Goal: Task Accomplishment & Management: Complete application form

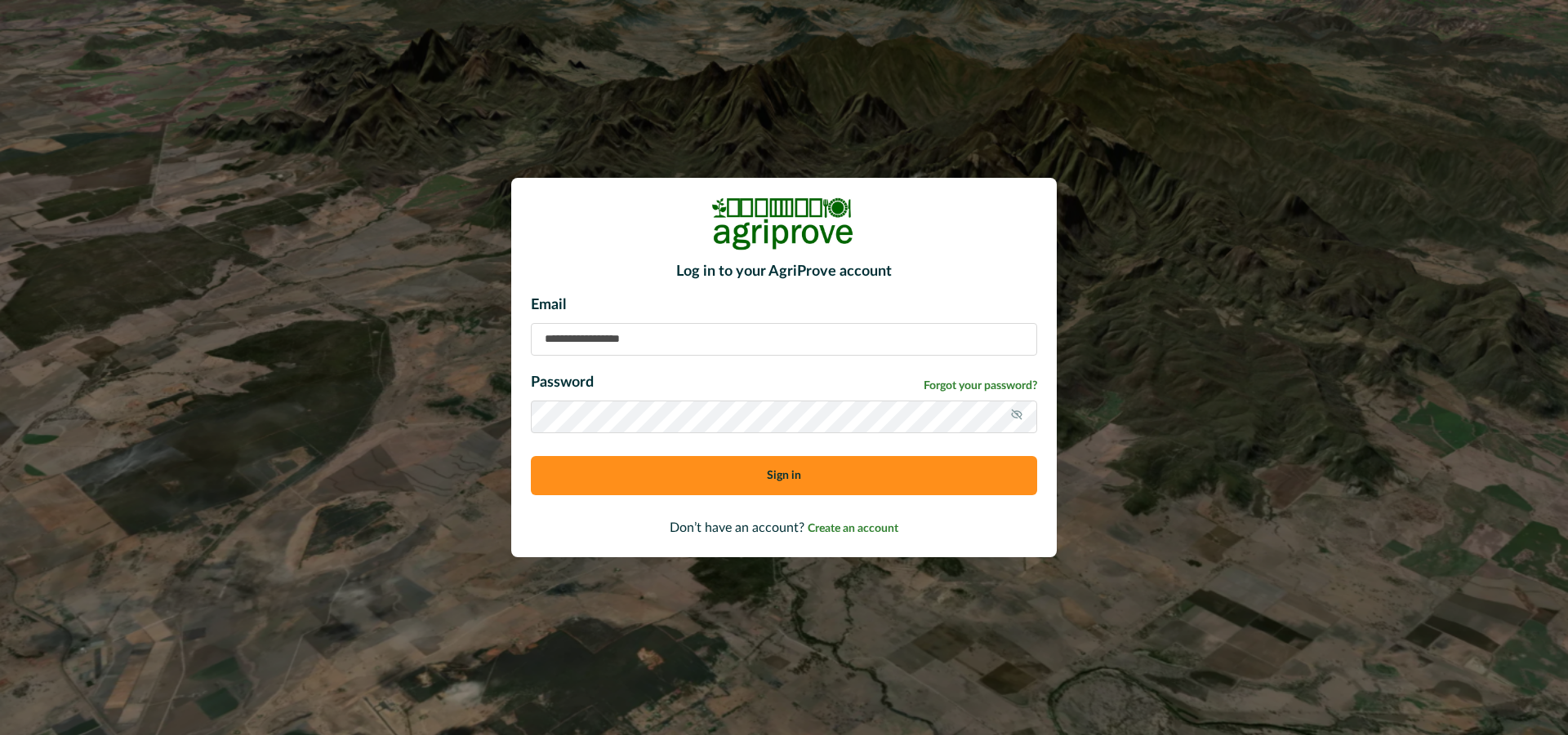
click at [627, 338] on input at bounding box center [784, 339] width 506 height 33
type input "**********"
click at [650, 476] on button "Sign in" at bounding box center [784, 476] width 506 height 39
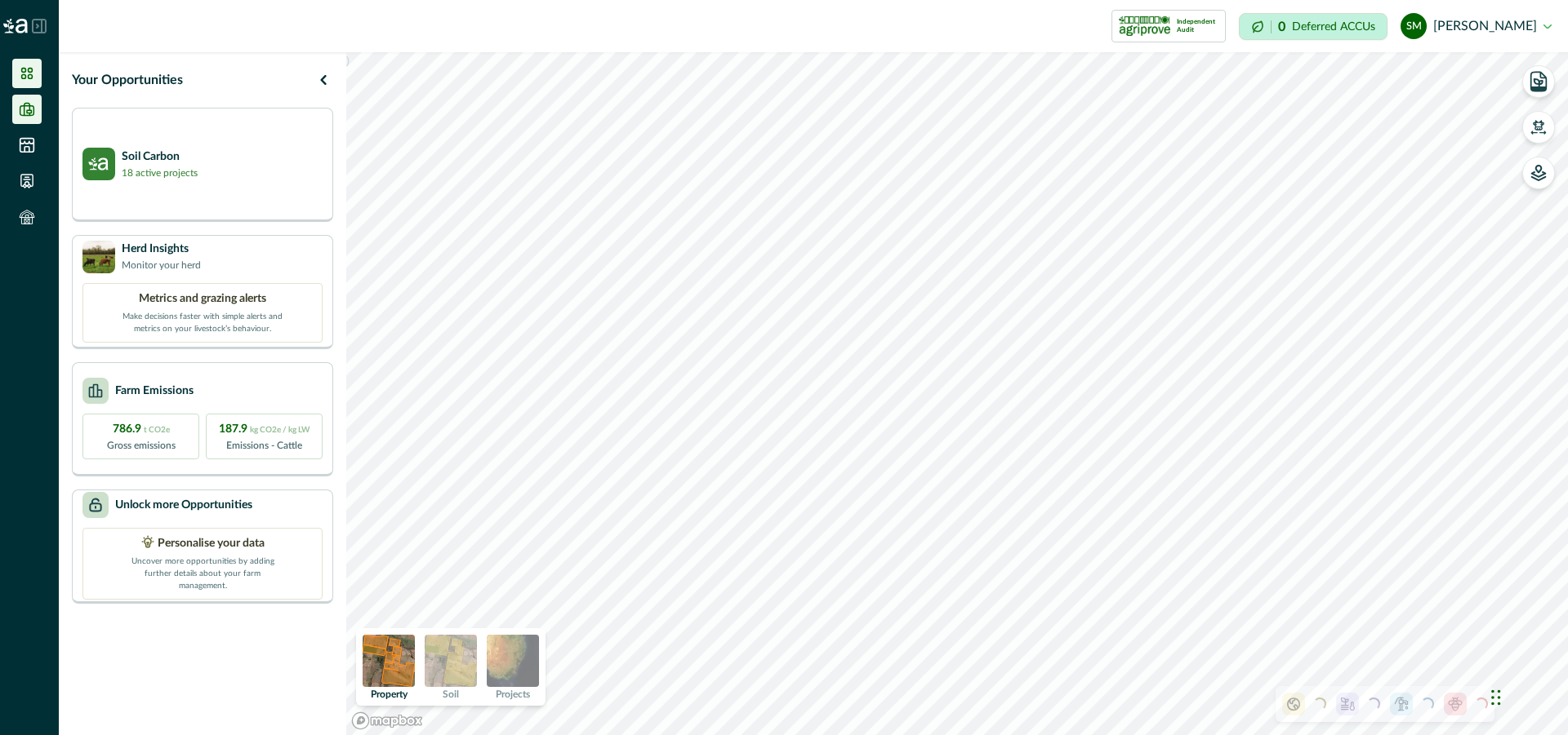
click at [27, 106] on icon at bounding box center [27, 109] width 14 height 12
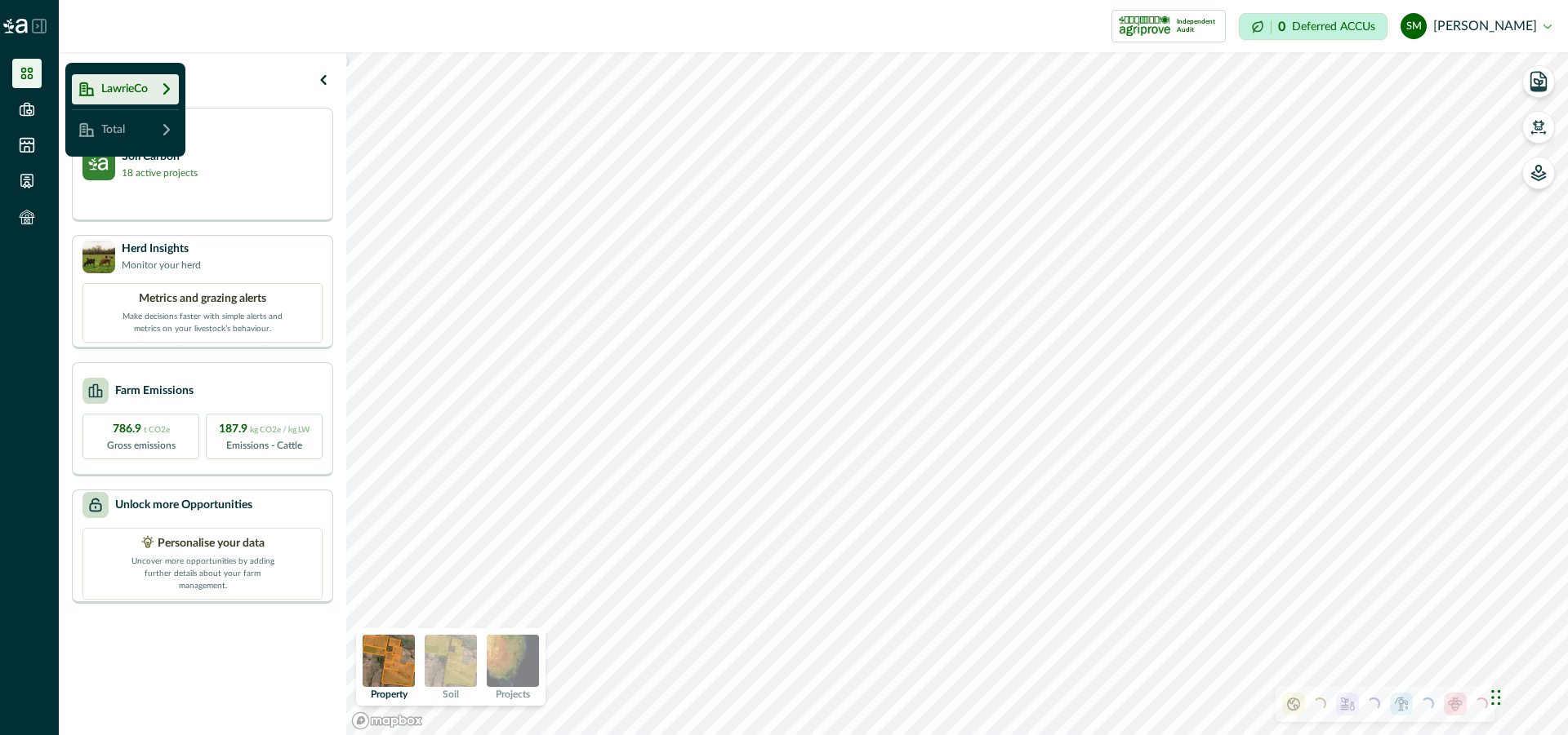
click at [42, 21] on icon at bounding box center [39, 26] width 15 height 15
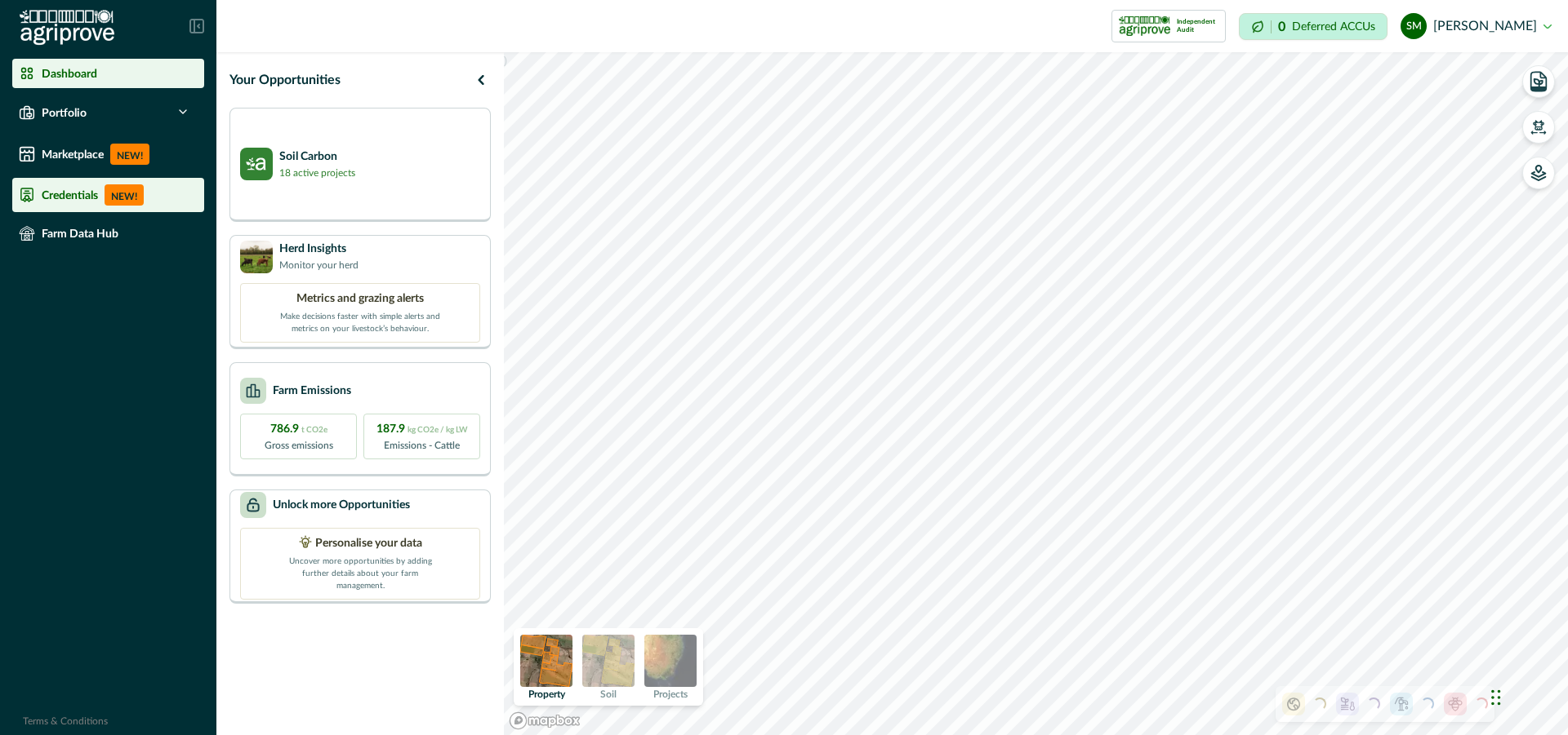
click at [63, 190] on p "Credentials" at bounding box center [70, 195] width 57 height 13
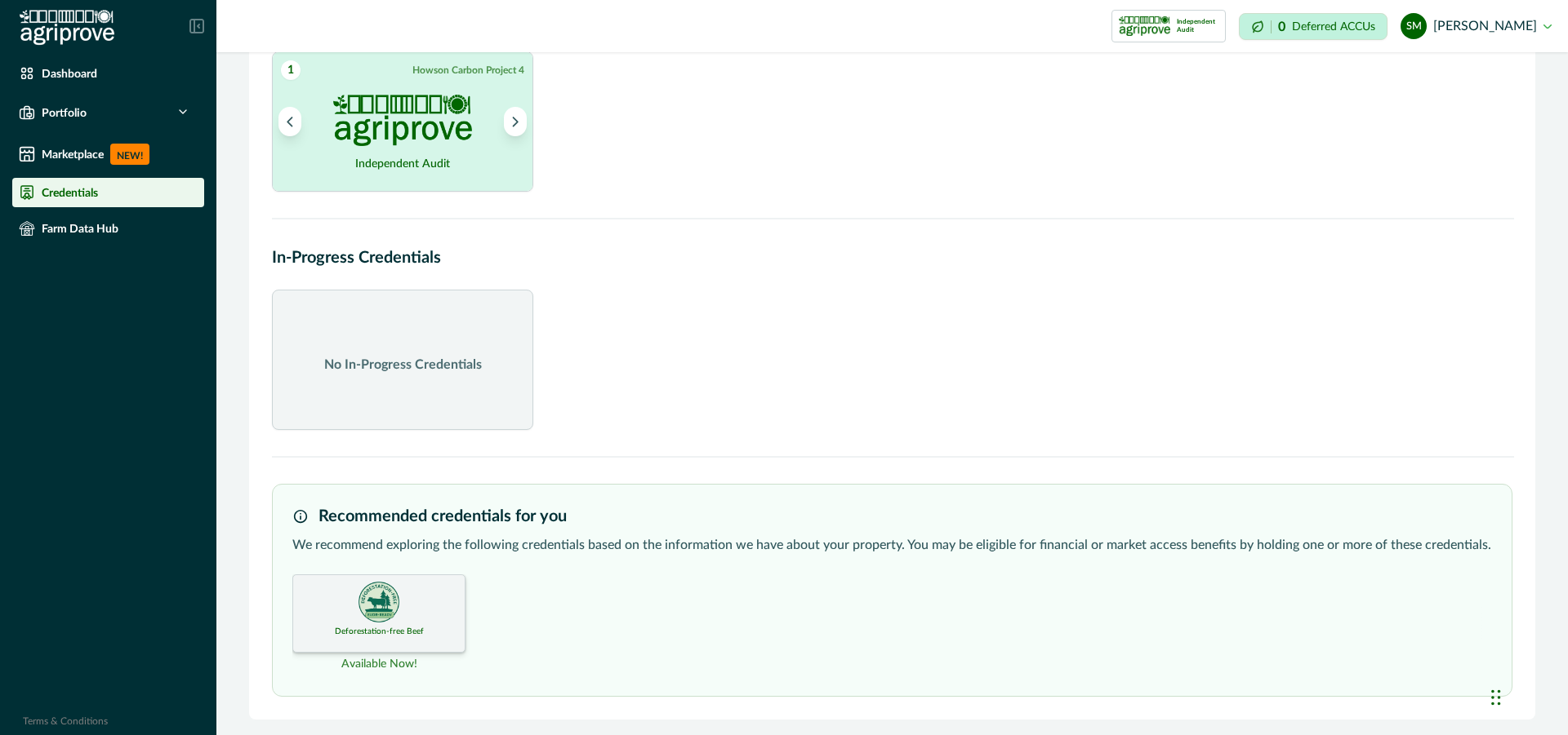
scroll to position [100, 0]
click at [424, 586] on div "Deforestation-free Beef" at bounding box center [379, 609] width 174 height 78
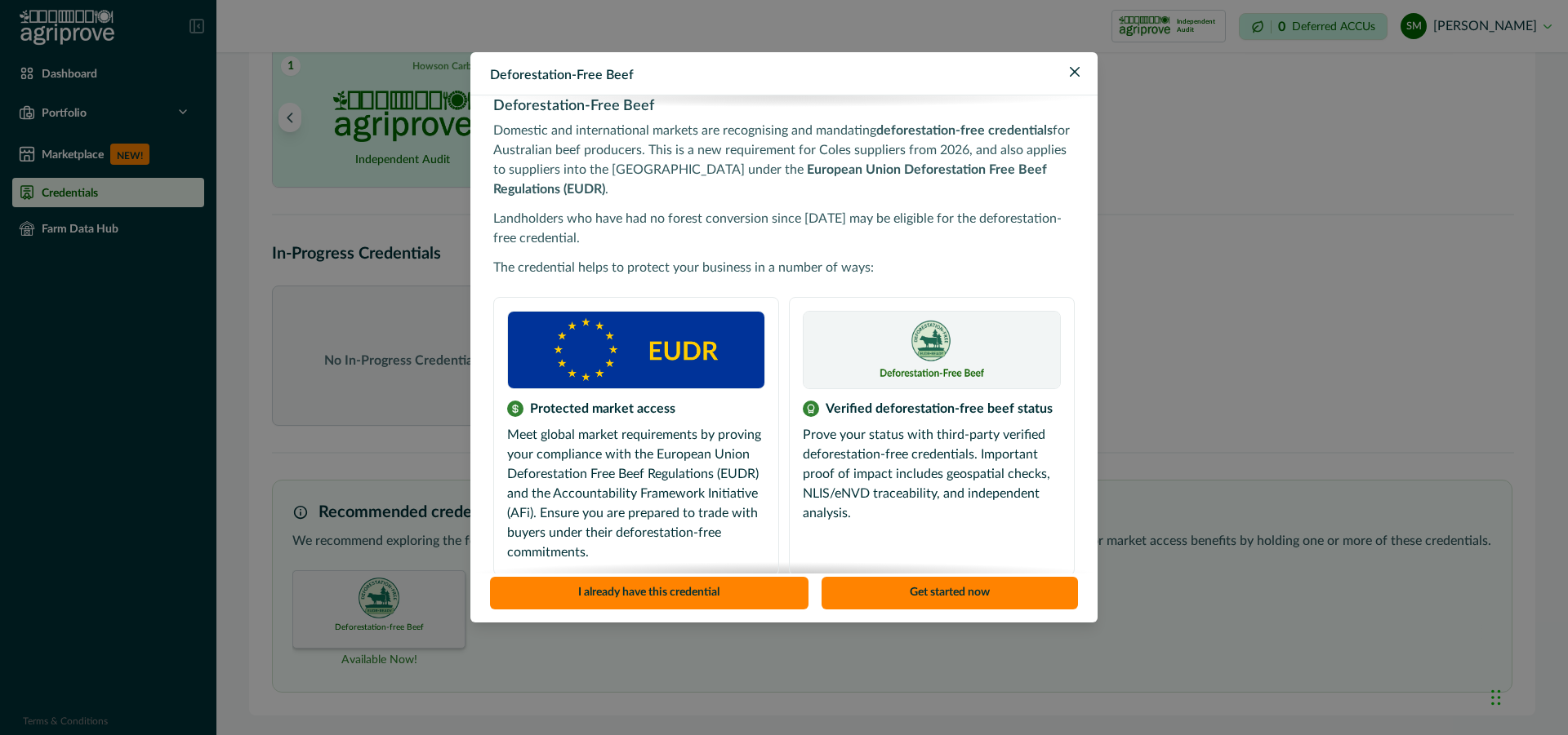
scroll to position [27, 0]
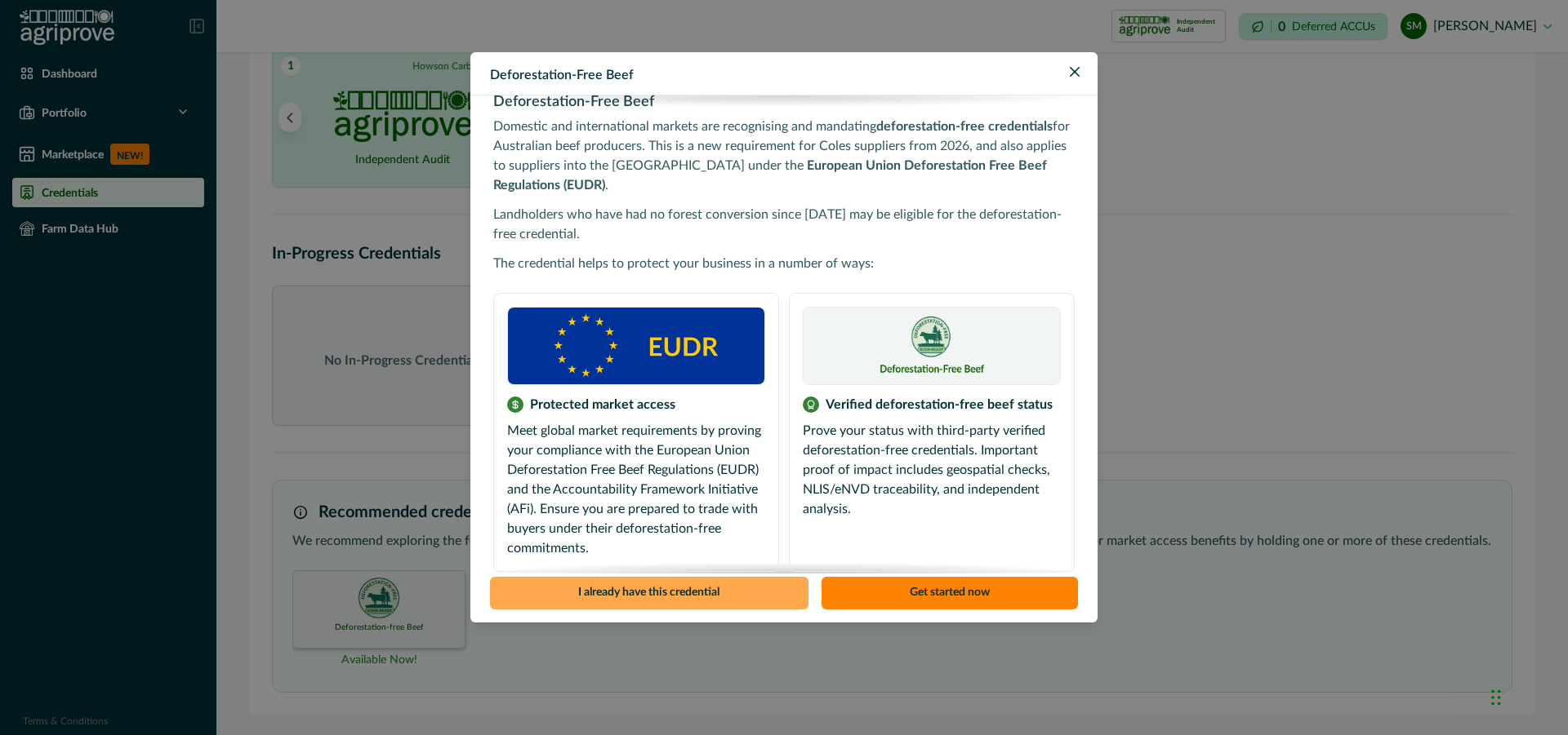
click at [657, 588] on button "I already have this credential" at bounding box center [649, 593] width 319 height 33
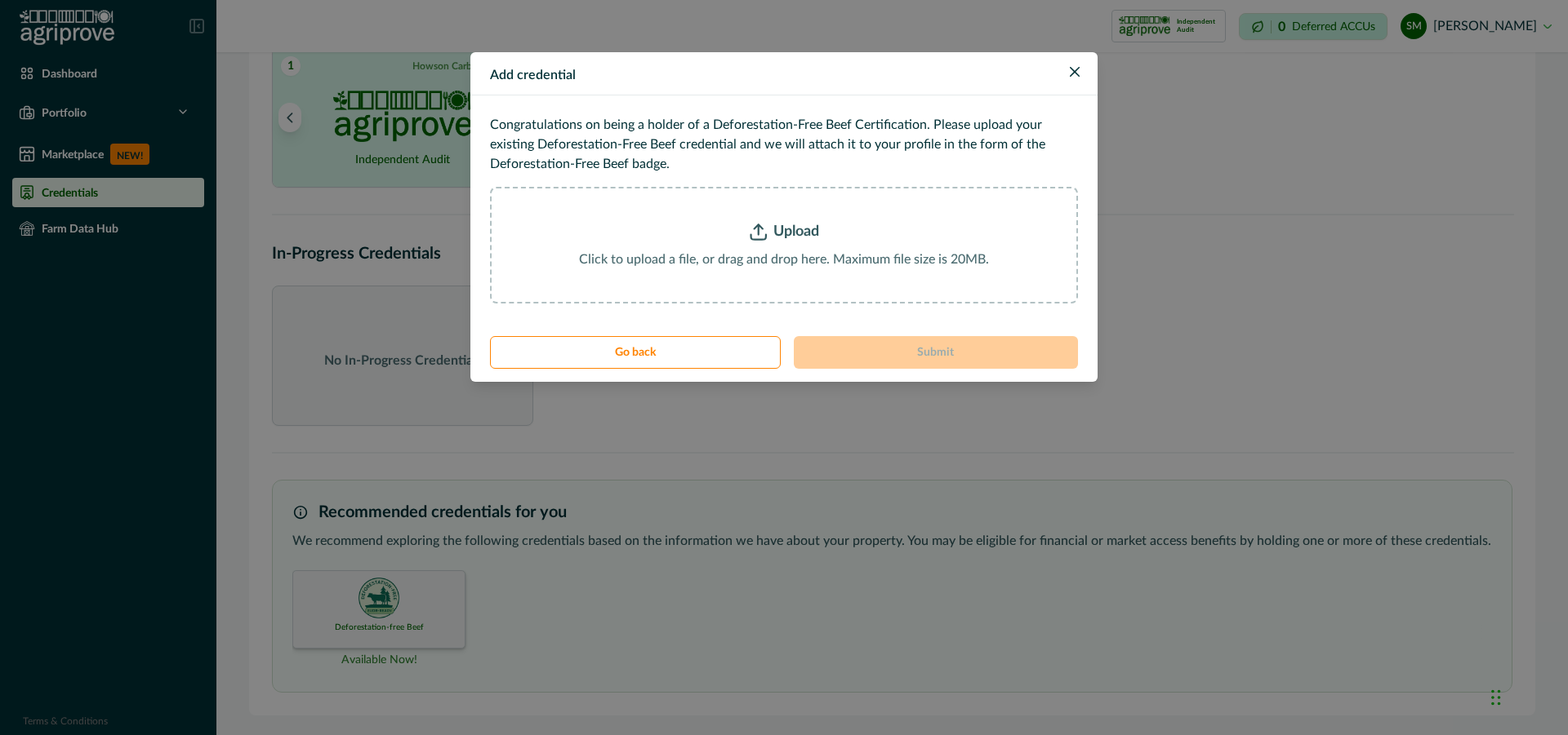
click at [769, 250] on p "Click to upload a file, or drag and drop here. Maximum file size is 20MB." at bounding box center [784, 259] width 410 height 20
click at [712, 349] on button "Go back" at bounding box center [635, 353] width 290 height 33
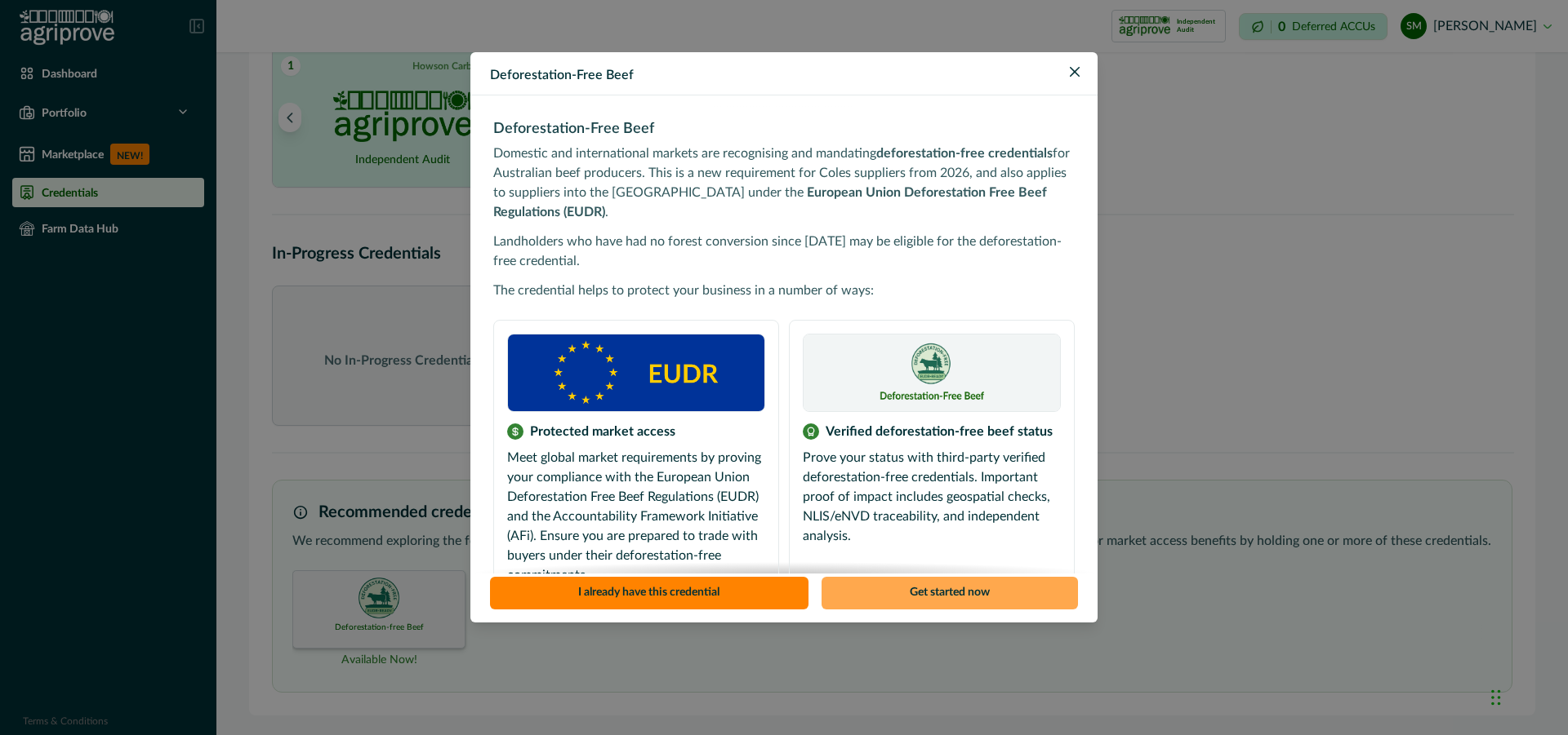
click at [939, 591] on button "Get started now" at bounding box center [949, 593] width 257 height 33
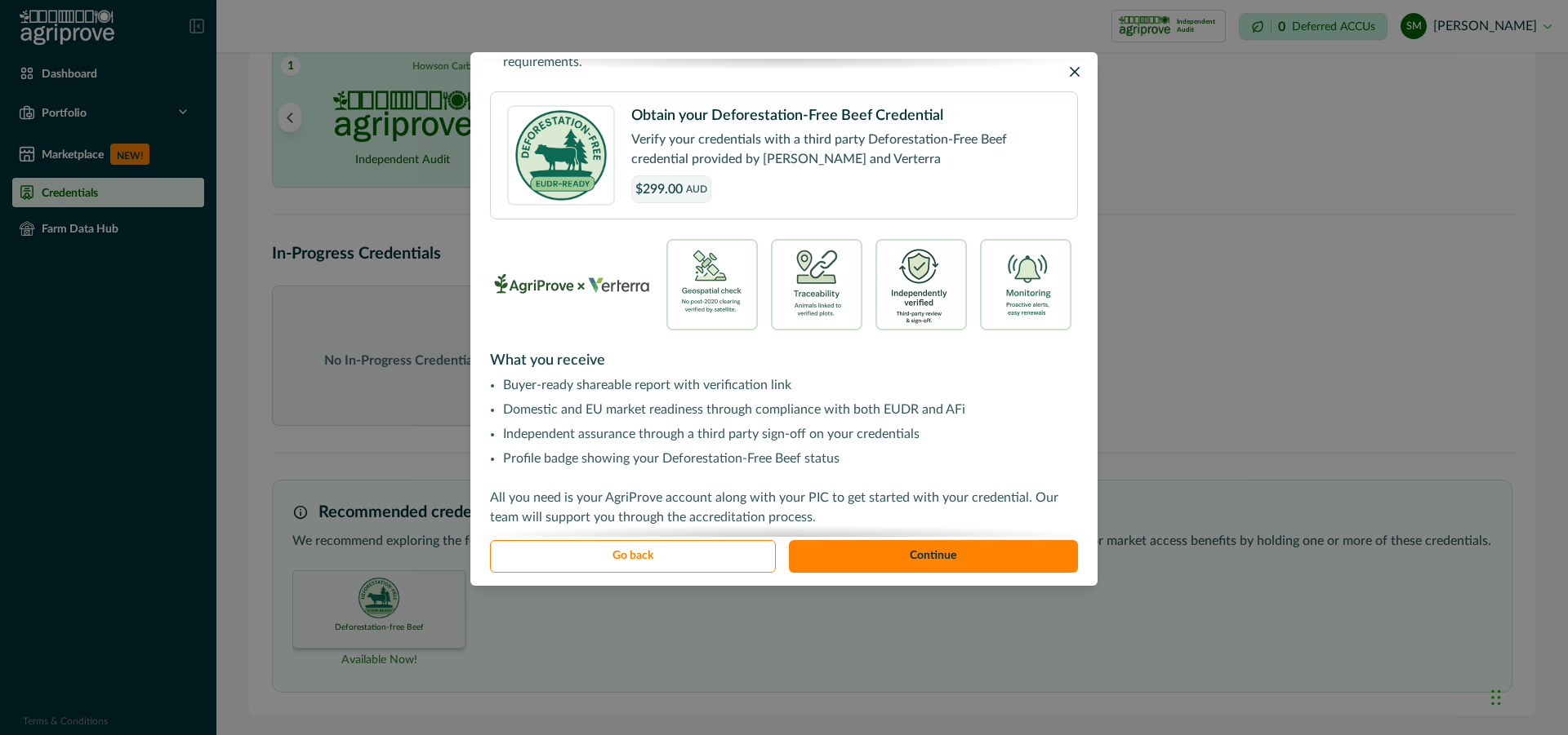
scroll to position [450, 0]
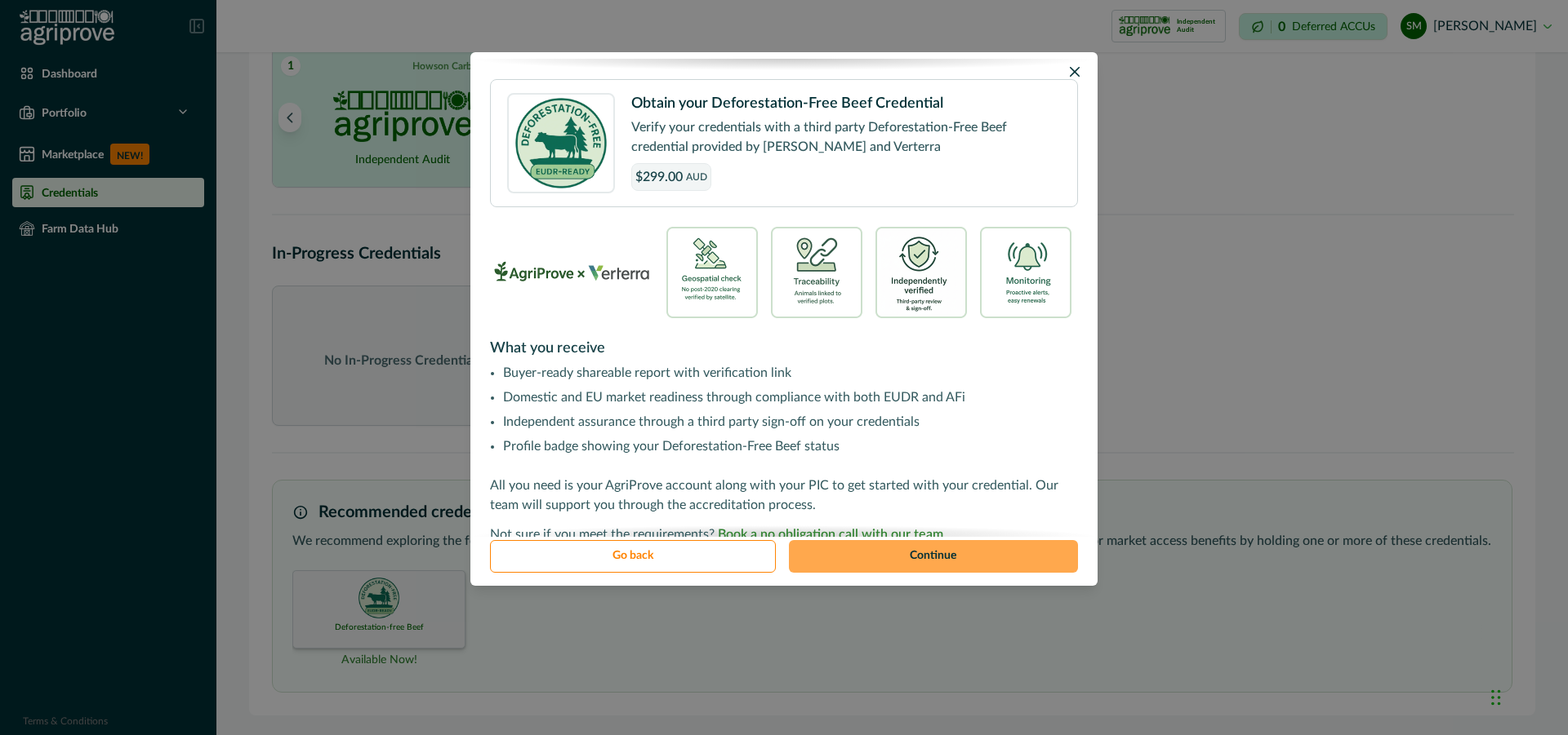
click at [930, 559] on button "Continue" at bounding box center [933, 556] width 290 height 33
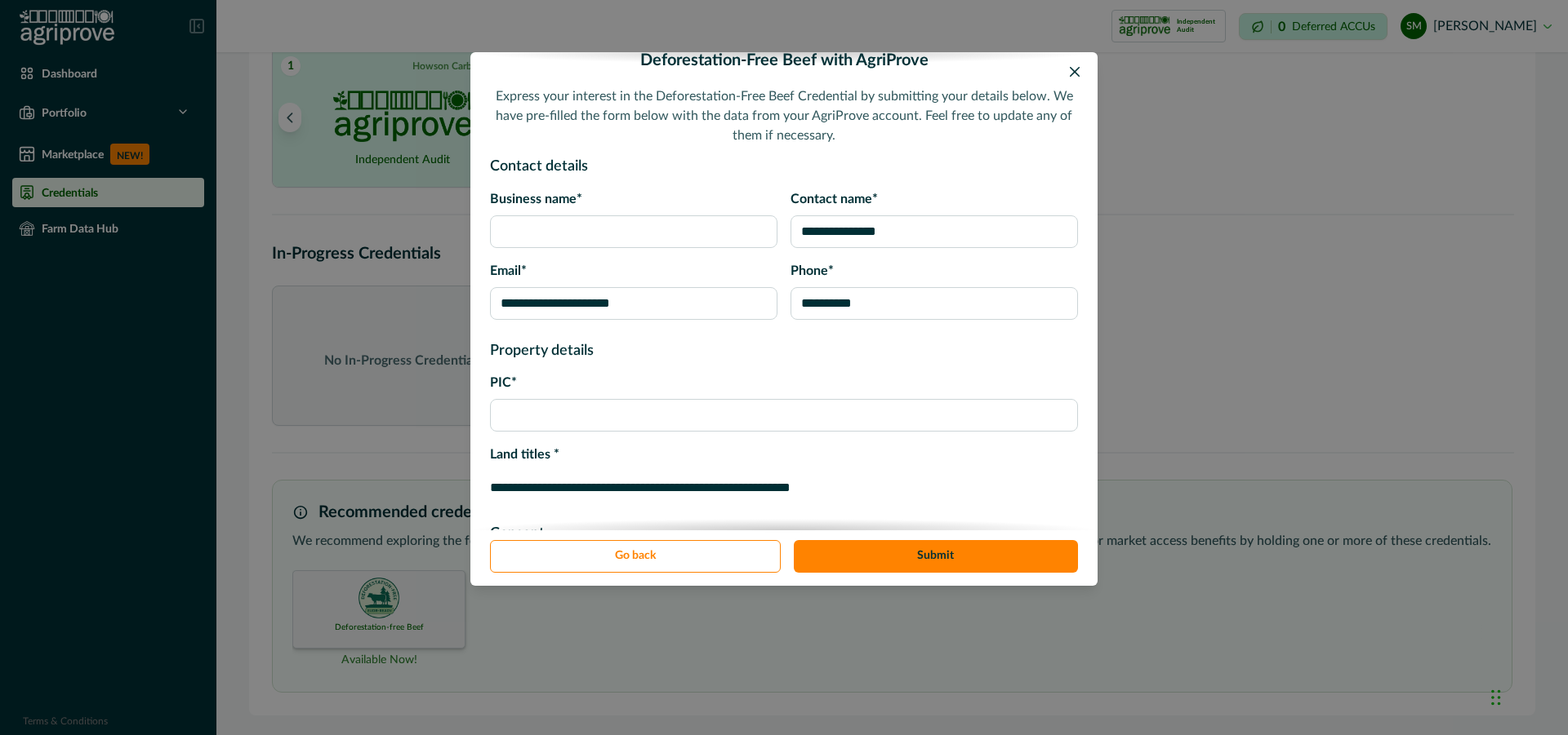
scroll to position [193, 0]
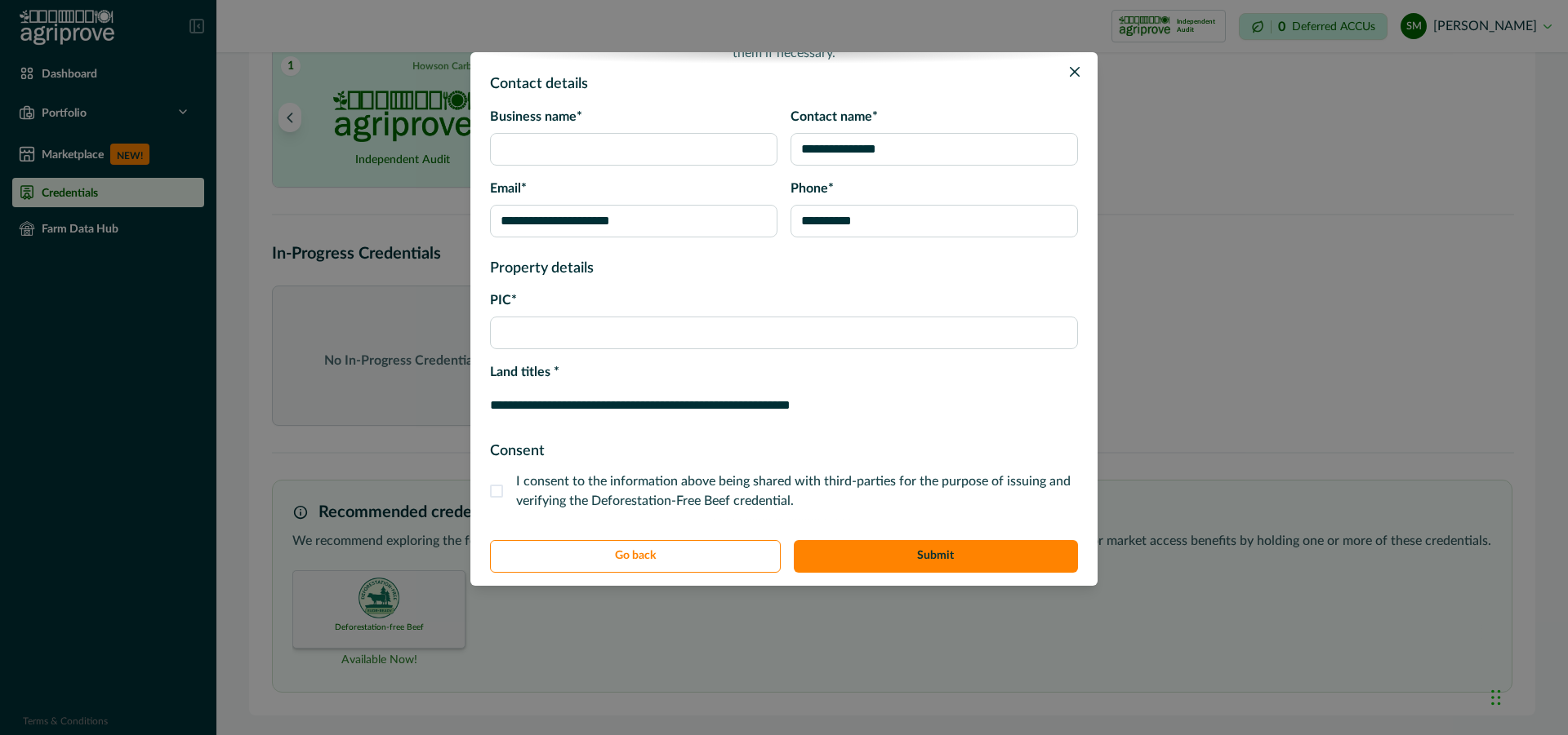
click at [900, 409] on input "**********" at bounding box center [784, 404] width 588 height 33
click at [1078, 70] on icon "Close" at bounding box center [1074, 71] width 9 height 9
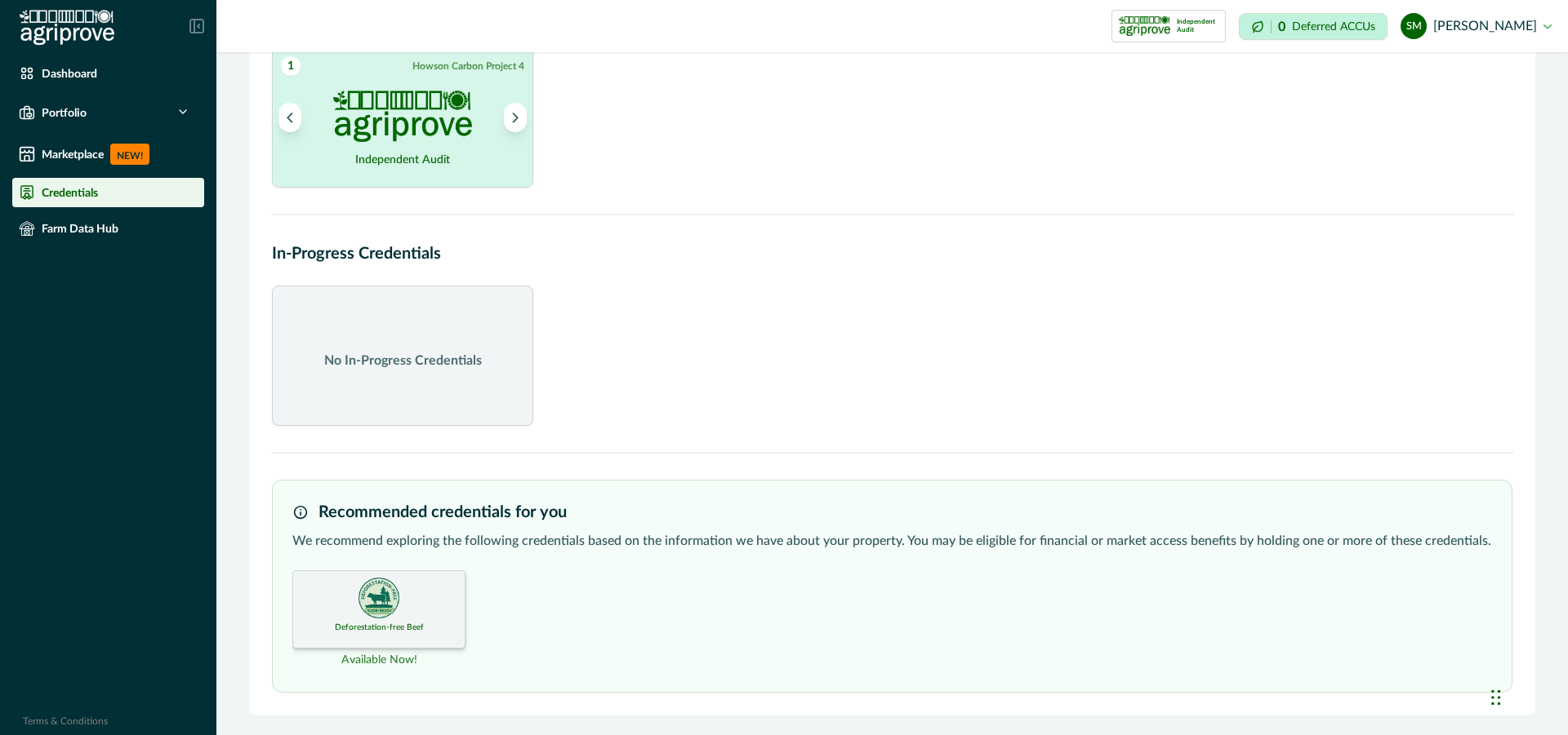
click at [406, 360] on p "No In-Progress Credentials" at bounding box center [402, 361] width 157 height 20
click at [506, 107] on button "Next project" at bounding box center [516, 118] width 23 height 29
click at [284, 112] on icon "Previous project" at bounding box center [290, 117] width 11 height 11
